Goal: Navigation & Orientation: Find specific page/section

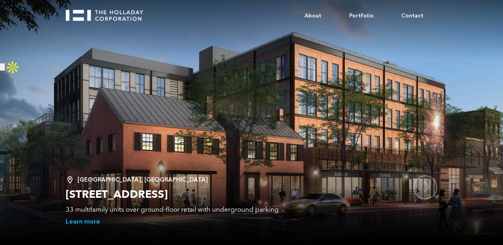
click at [5, 63] on input "button" at bounding box center [2, 66] width 5 height 7
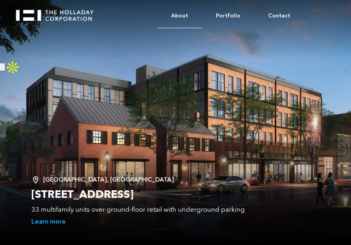
click at [187, 12] on link "About" at bounding box center [179, 16] width 45 height 24
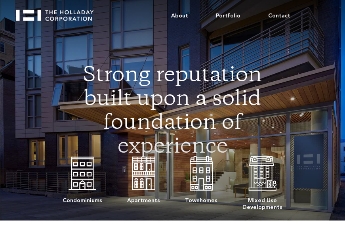
click at [70, 13] on img "home" at bounding box center [58, 12] width 85 height 17
